Goal: Task Accomplishment & Management: Manage account settings

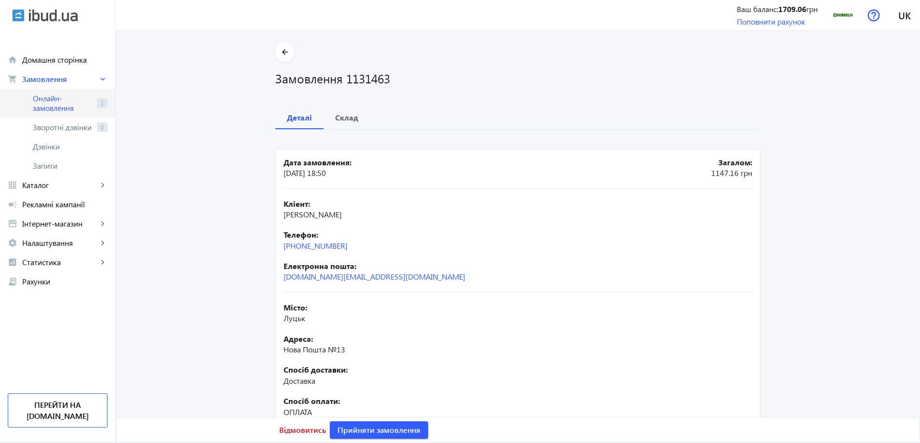
click at [67, 104] on span "Онлайн-замовлення" at bounding box center [63, 103] width 60 height 19
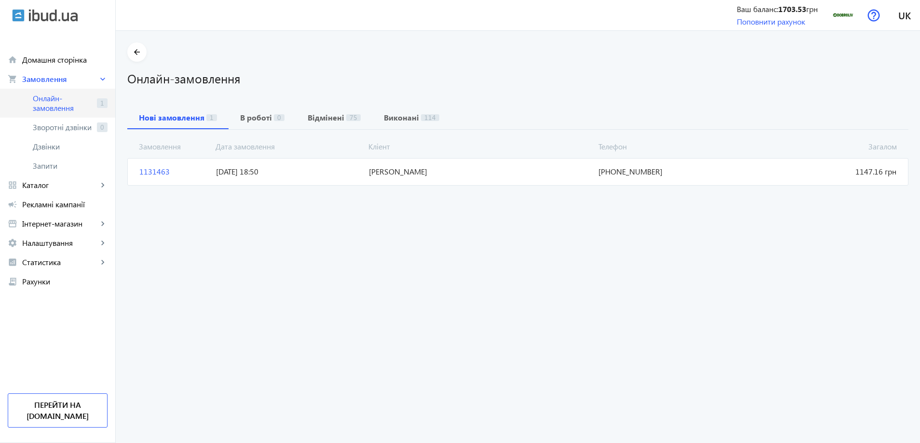
click at [68, 104] on span "Онлайн-замовлення" at bounding box center [63, 103] width 60 height 19
click at [304, 171] on span "[DATE] 18:50" at bounding box center [288, 171] width 153 height 11
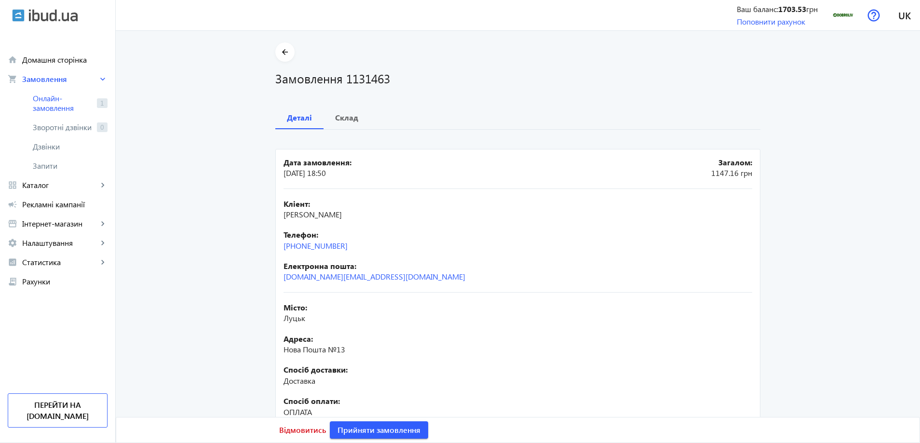
scroll to position [83, 0]
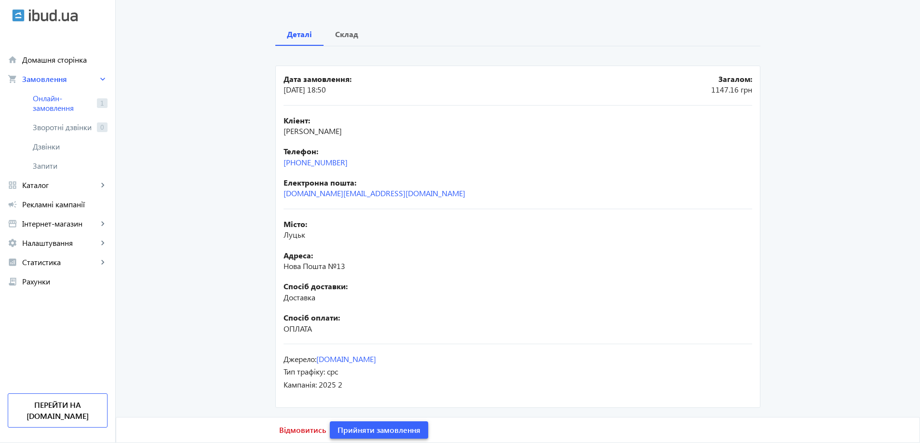
click at [389, 428] on span "Прийняти замовлення" at bounding box center [379, 430] width 83 height 11
click at [50, 96] on span "Онлайн-замовлення" at bounding box center [63, 103] width 60 height 19
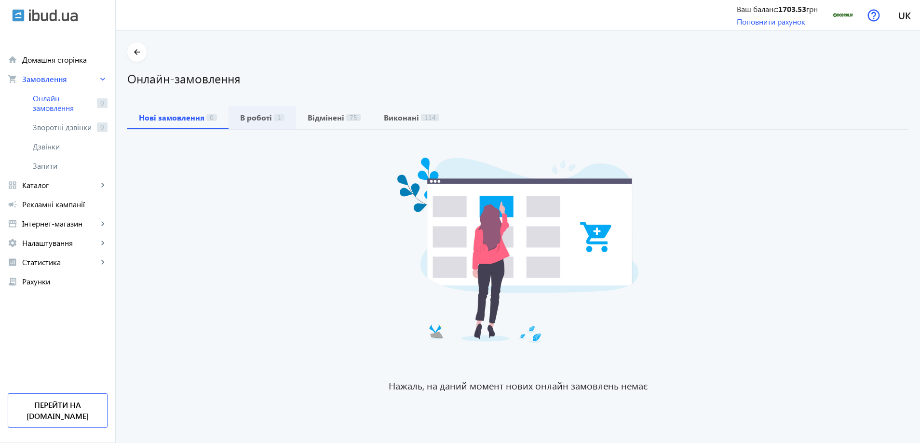
click at [262, 124] on span "В роботі 1" at bounding box center [262, 117] width 44 height 23
